Goal: Task Accomplishment & Management: Complete application form

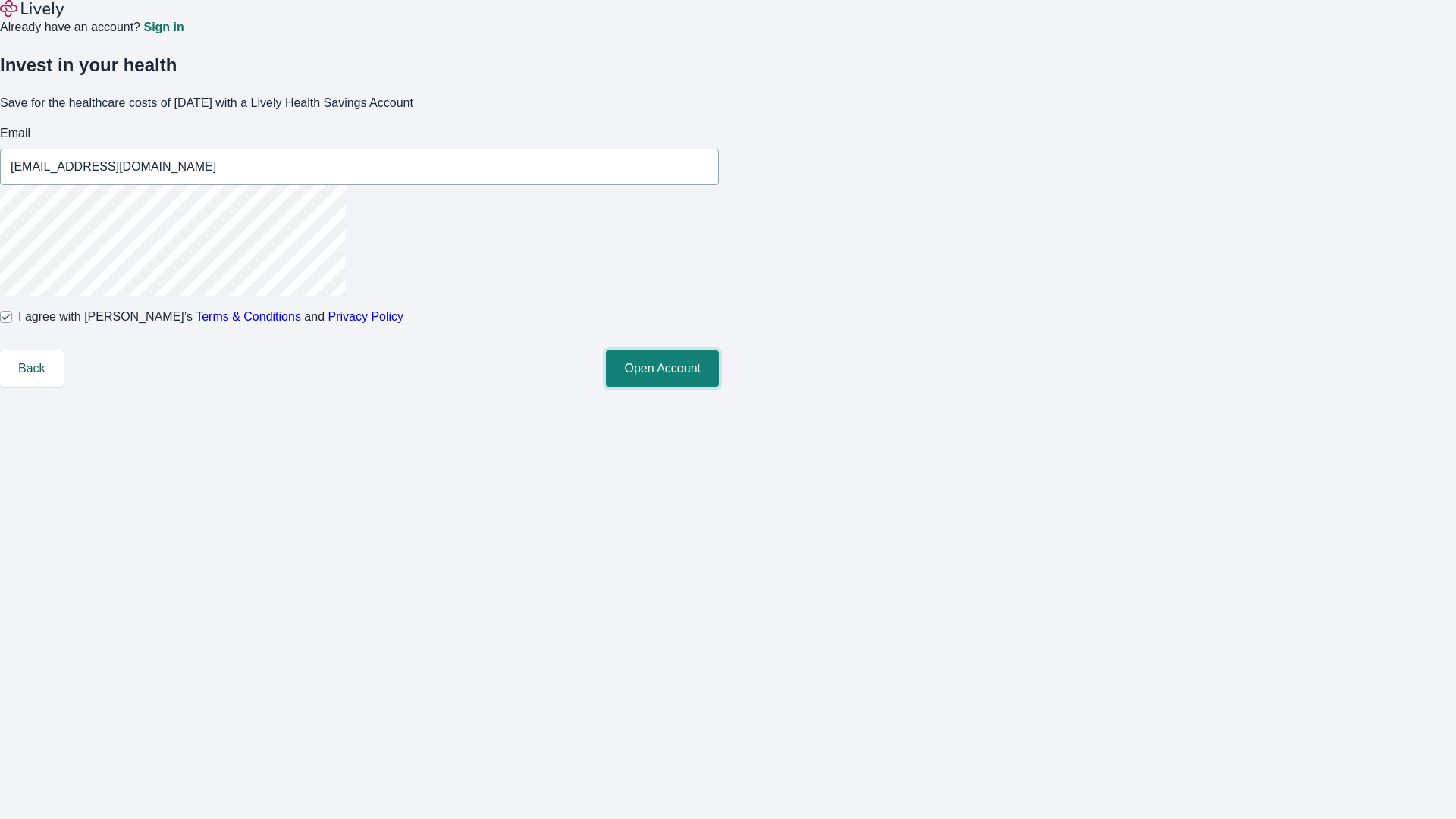
click at [719, 387] on button "Open Account" at bounding box center [662, 368] width 113 height 37
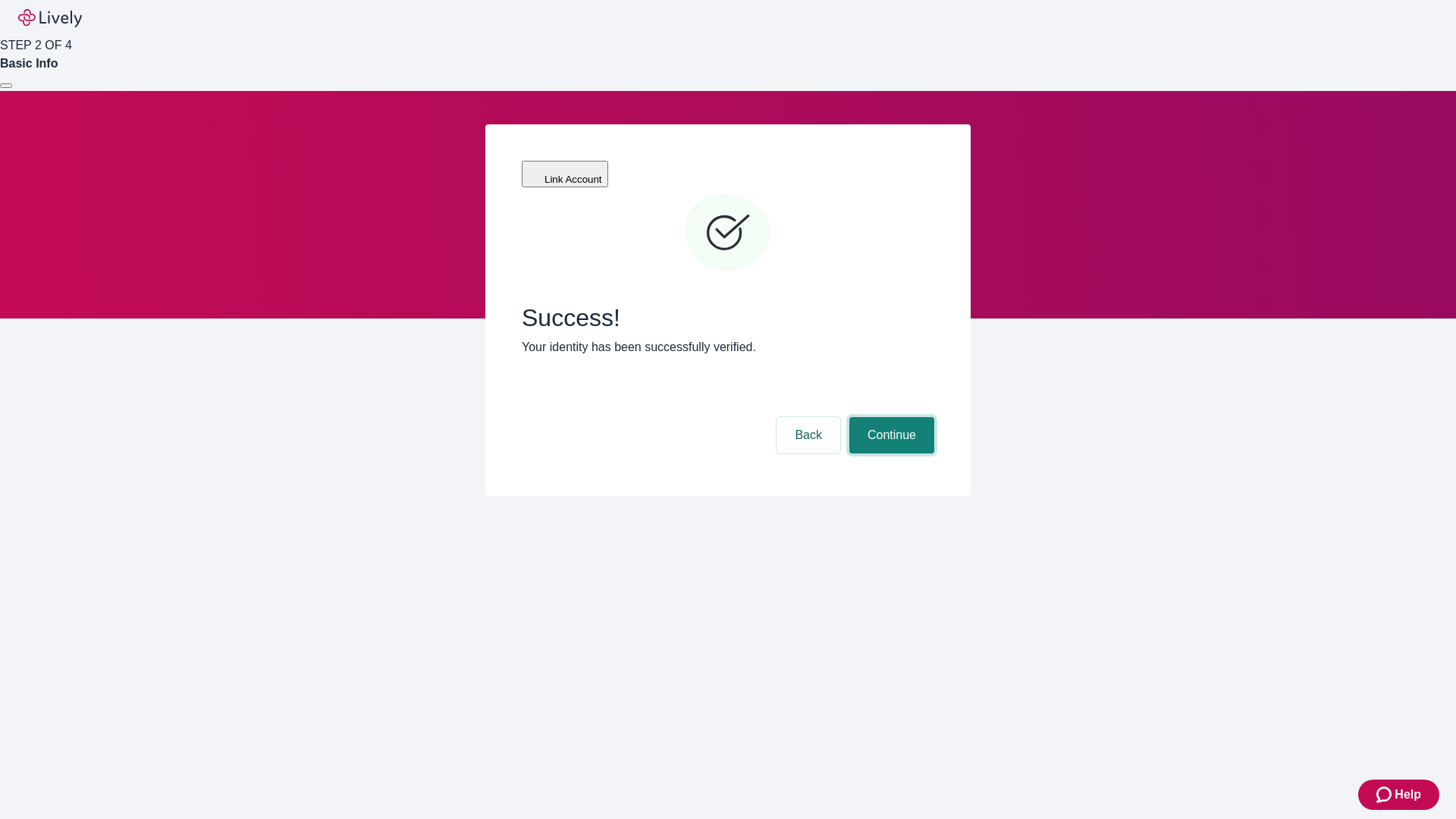
click at [889, 417] on button "Continue" at bounding box center [892, 435] width 85 height 37
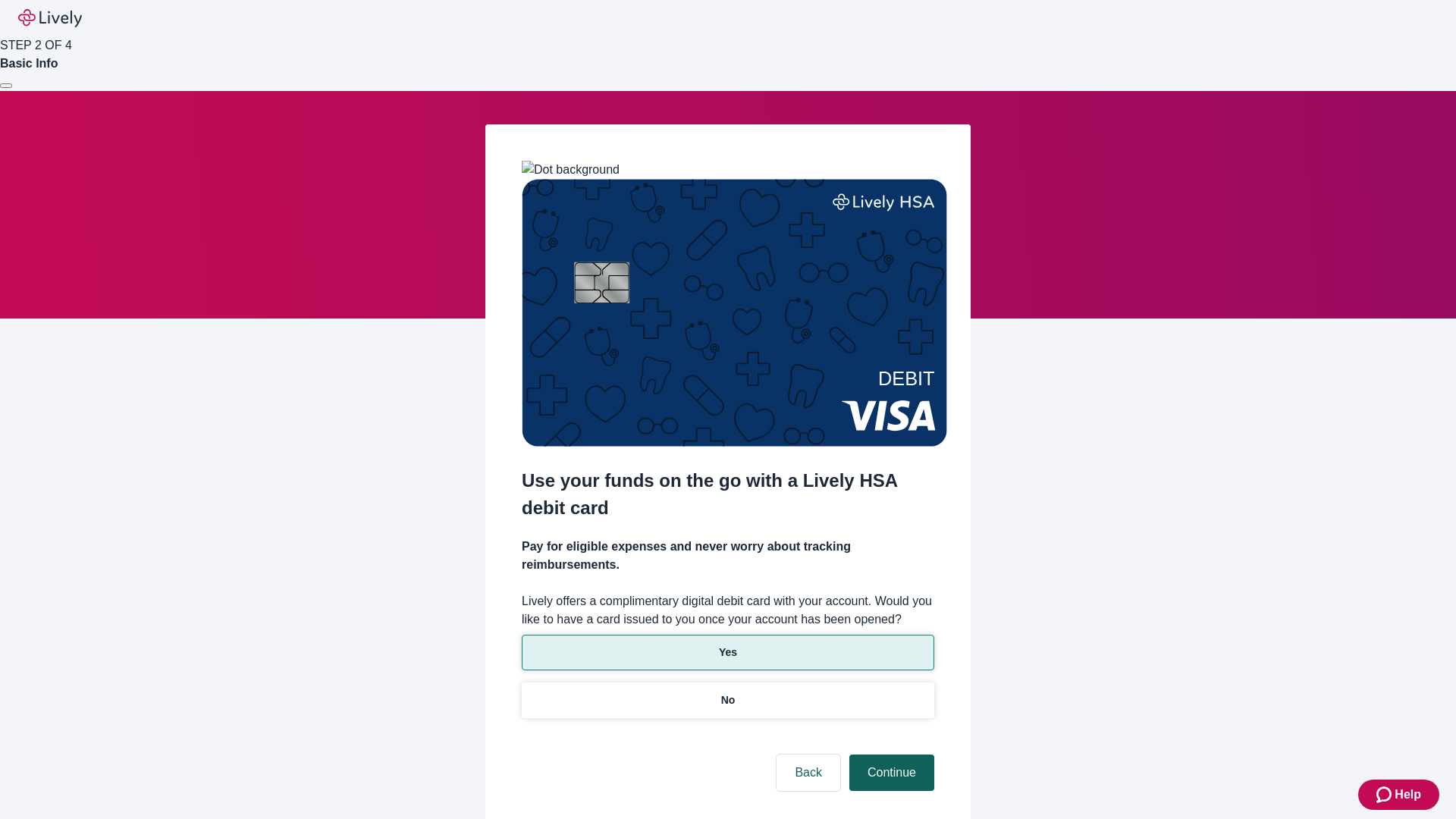
click at [728, 644] on p "Yes" at bounding box center [728, 652] width 18 height 16
click at [889, 755] on button "Continue" at bounding box center [892, 772] width 85 height 37
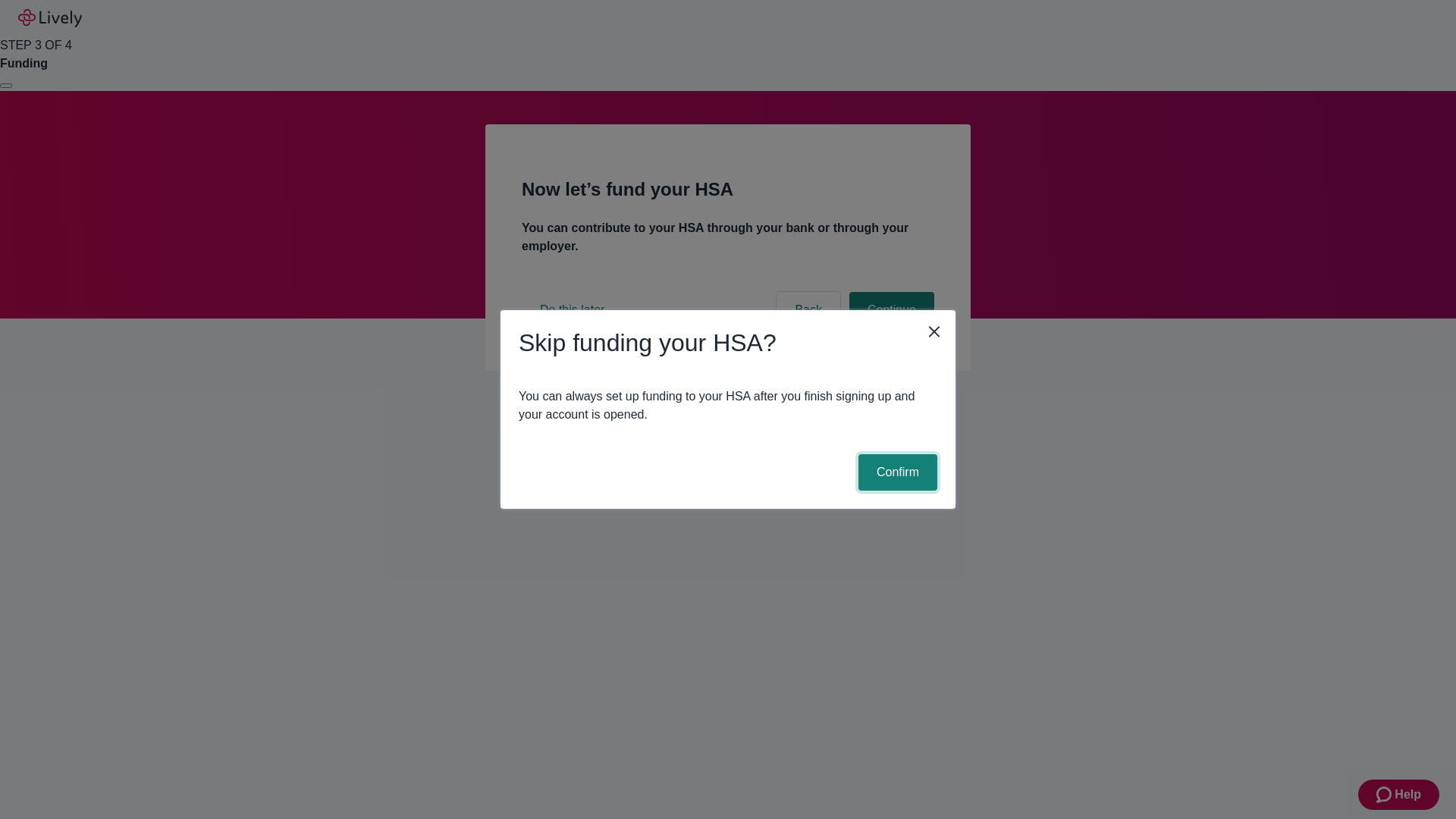
click at [896, 472] on button "Confirm" at bounding box center [897, 472] width 79 height 37
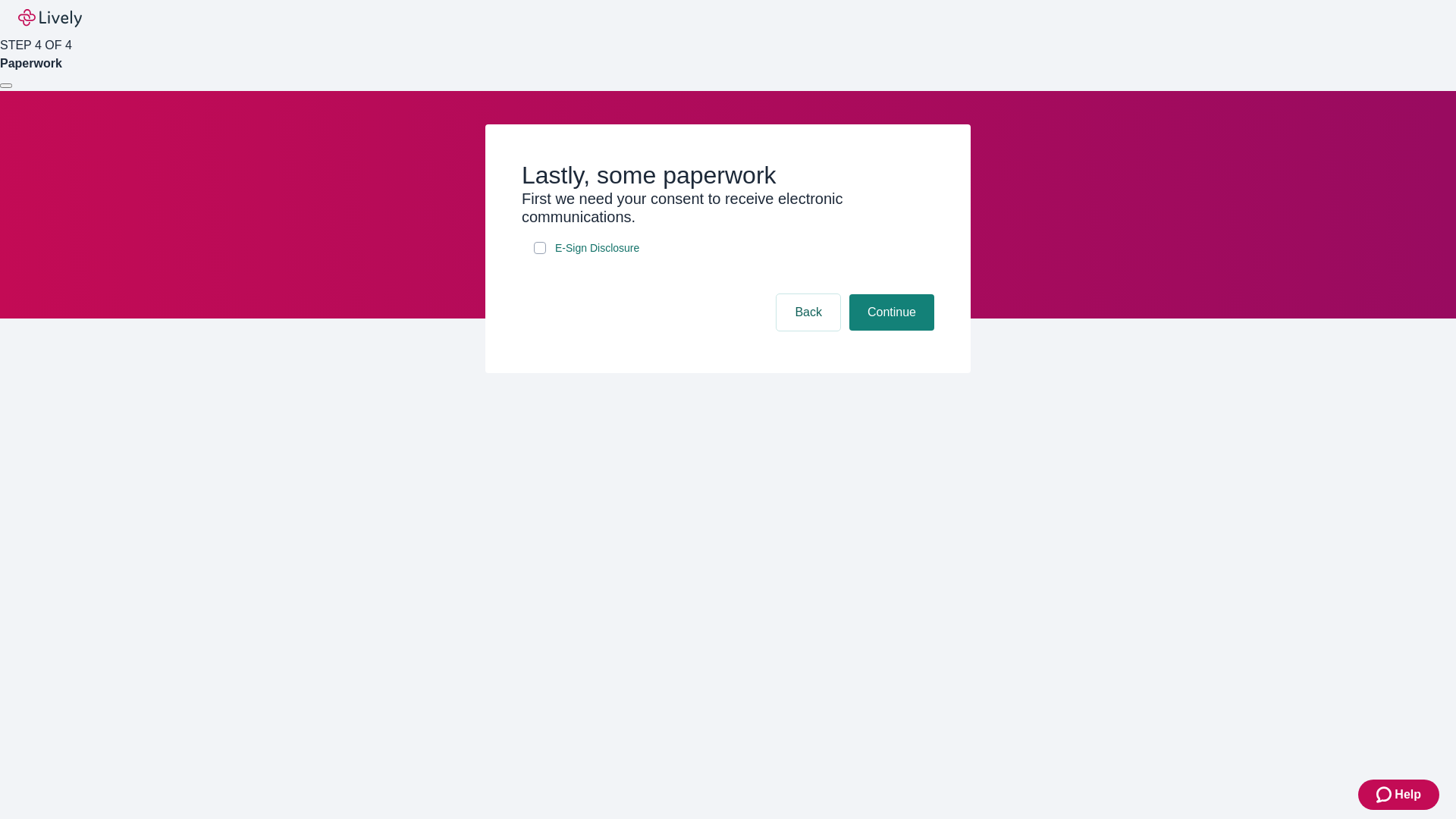
click at [540, 254] on input "E-Sign Disclosure" at bounding box center [540, 248] width 12 height 12
checkbox input "true"
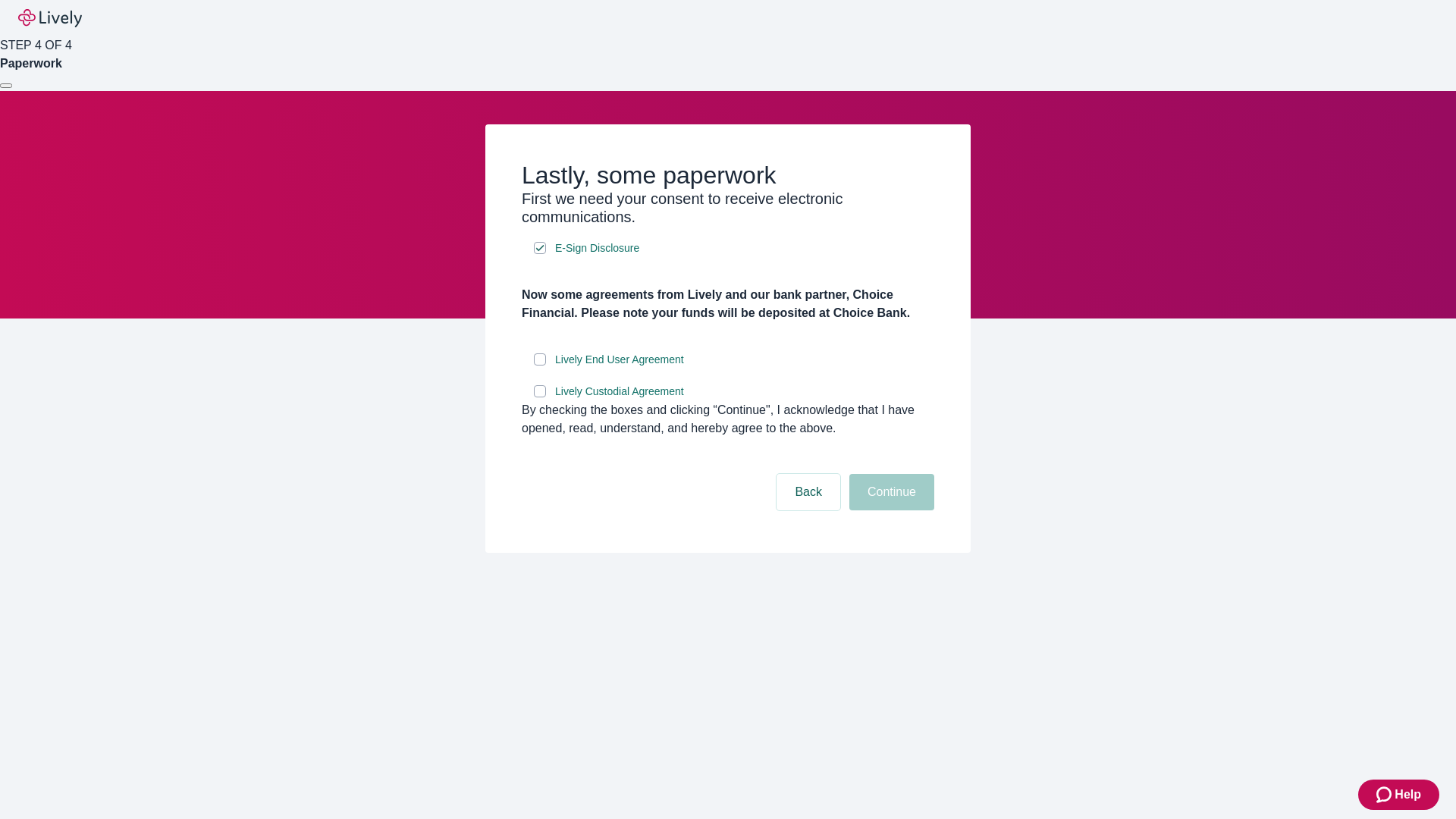
click at [540, 365] on input "Lively End User Agreement" at bounding box center [540, 360] width 12 height 12
checkbox input "true"
click at [540, 397] on input "Lively Custodial Agreement" at bounding box center [540, 392] width 12 height 12
checkbox input "true"
click at [889, 511] on button "Continue" at bounding box center [892, 492] width 85 height 37
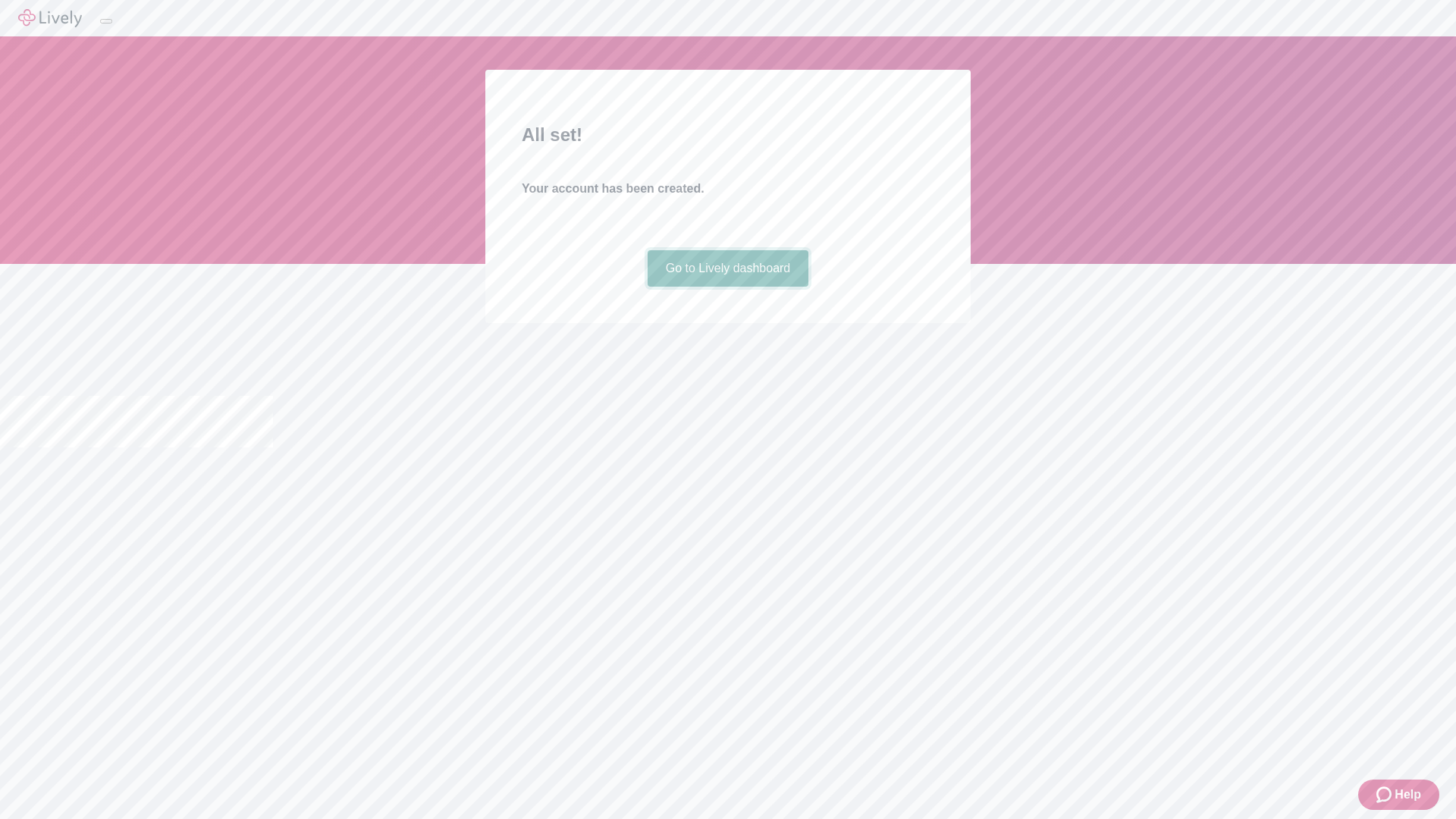
click at [728, 287] on link "Go to Lively dashboard" at bounding box center [728, 268] width 162 height 37
